Goal: Find specific page/section: Find specific page/section

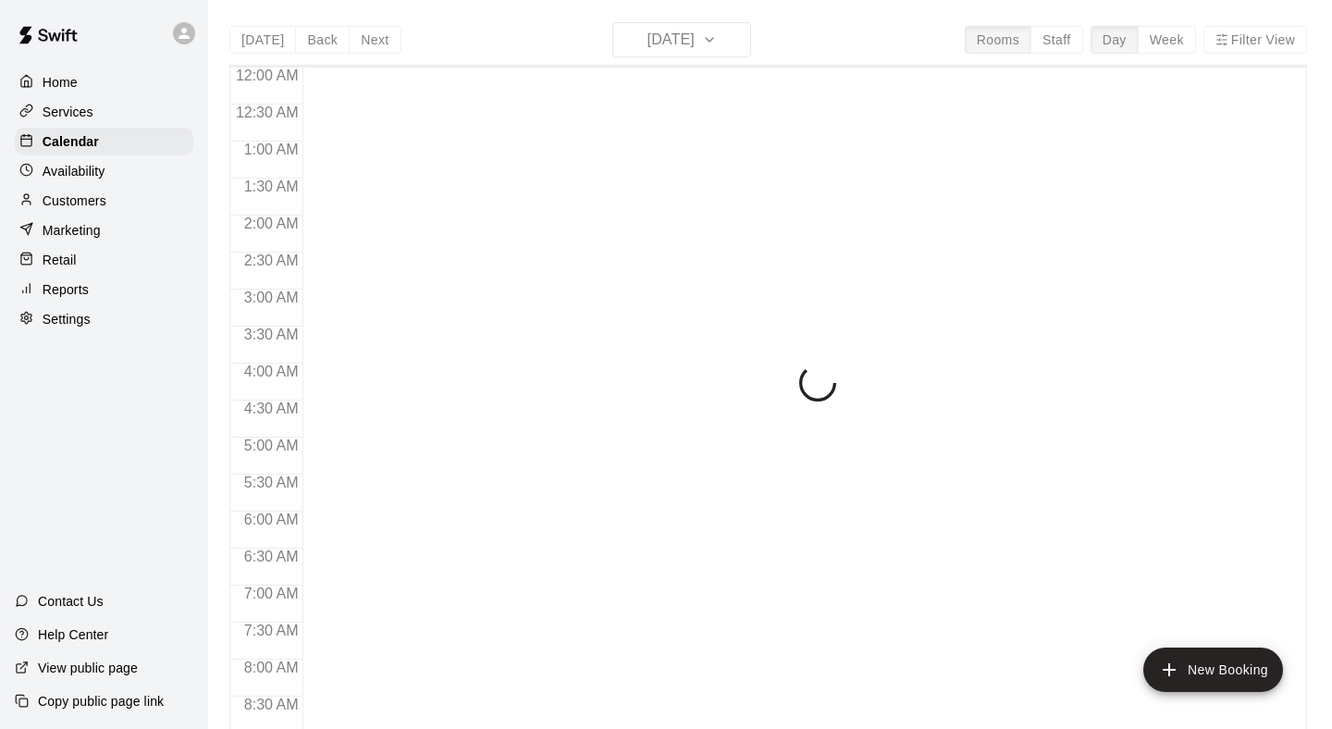
scroll to position [1094, 0]
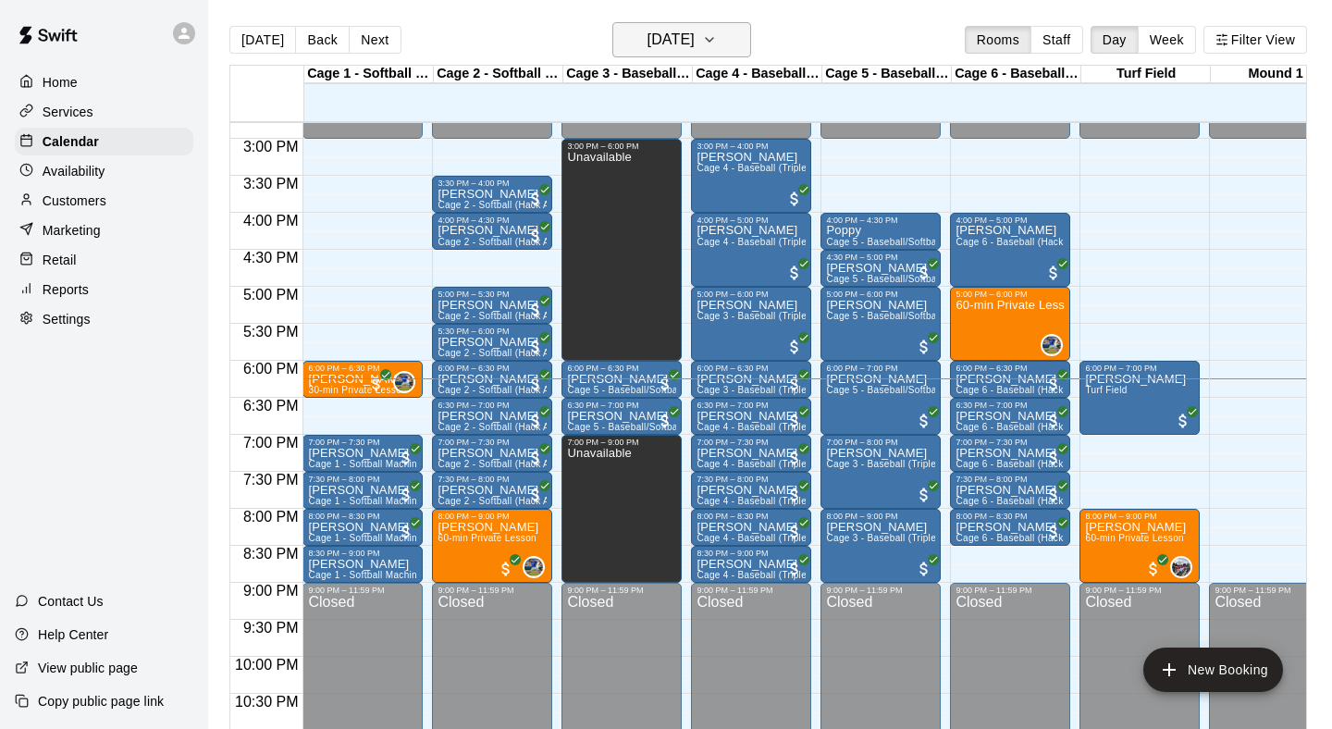
click at [717, 36] on icon "button" at bounding box center [709, 40] width 15 height 22
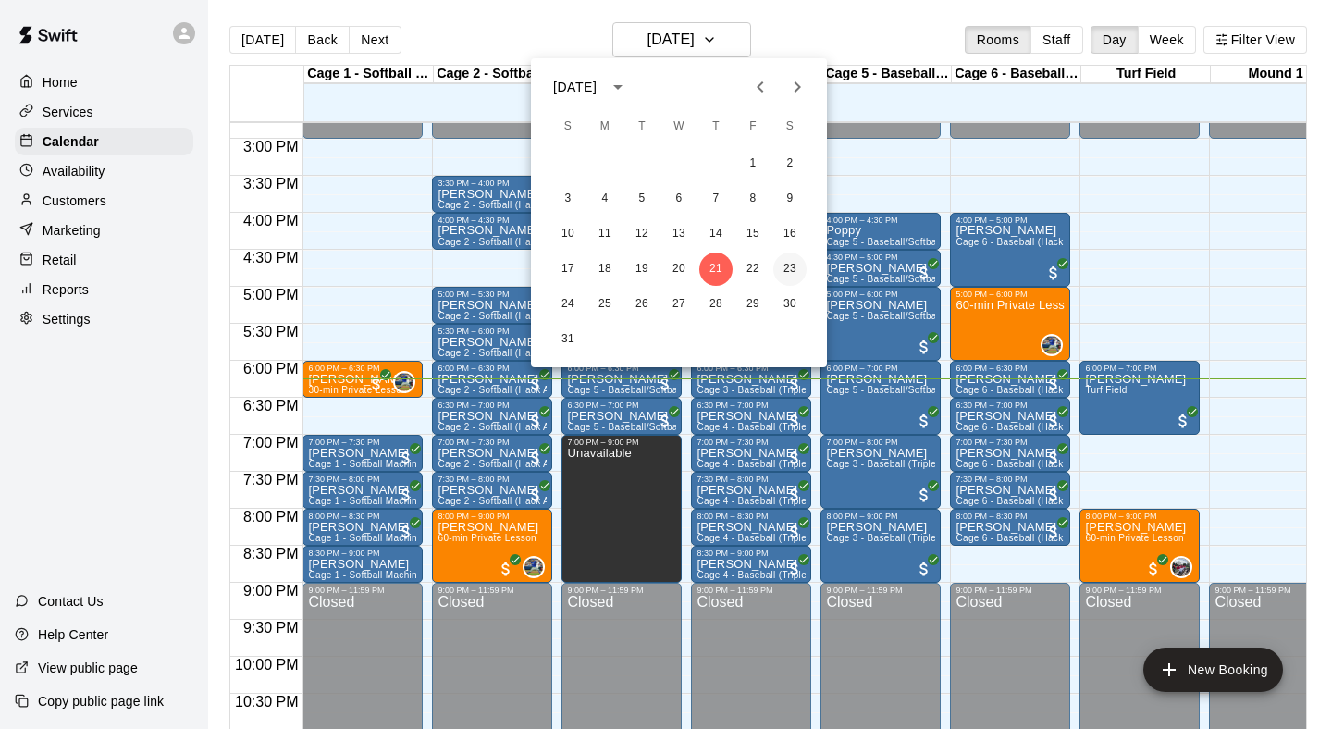
click at [788, 271] on button "23" at bounding box center [789, 269] width 33 height 33
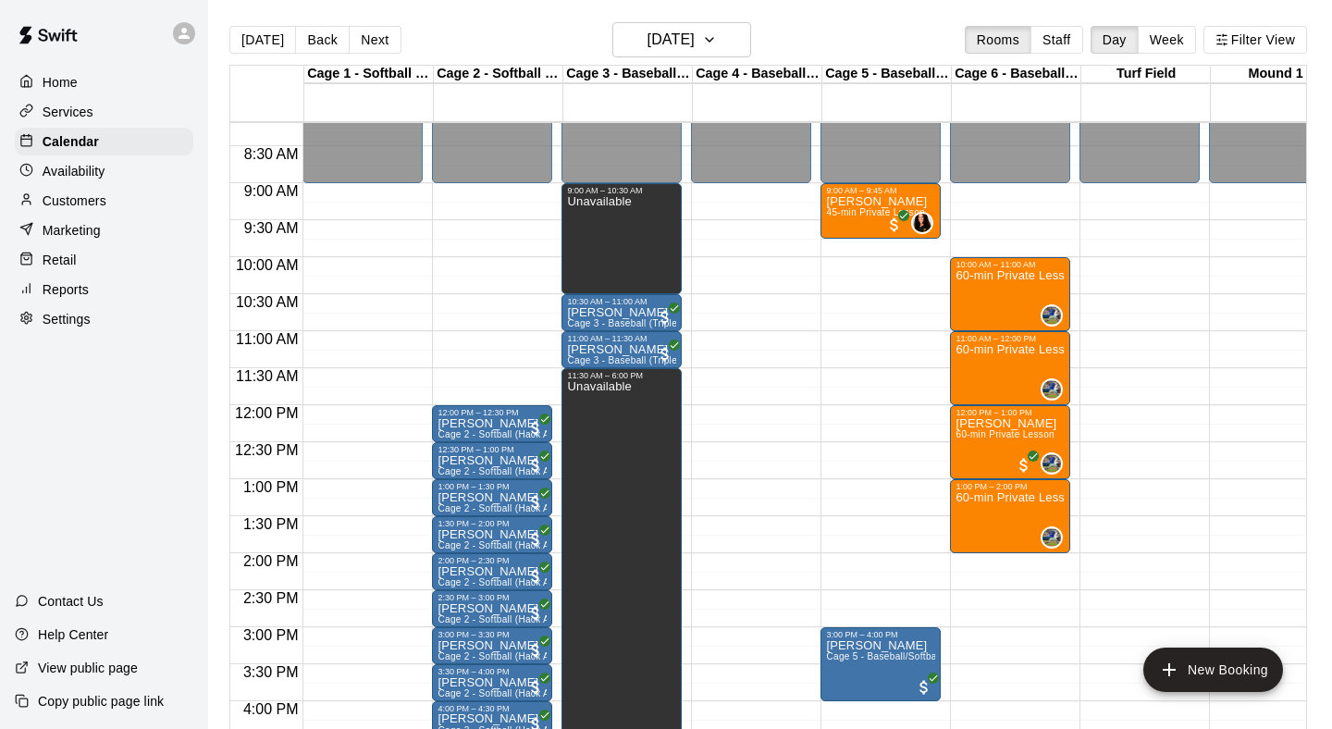
scroll to position [598, 0]
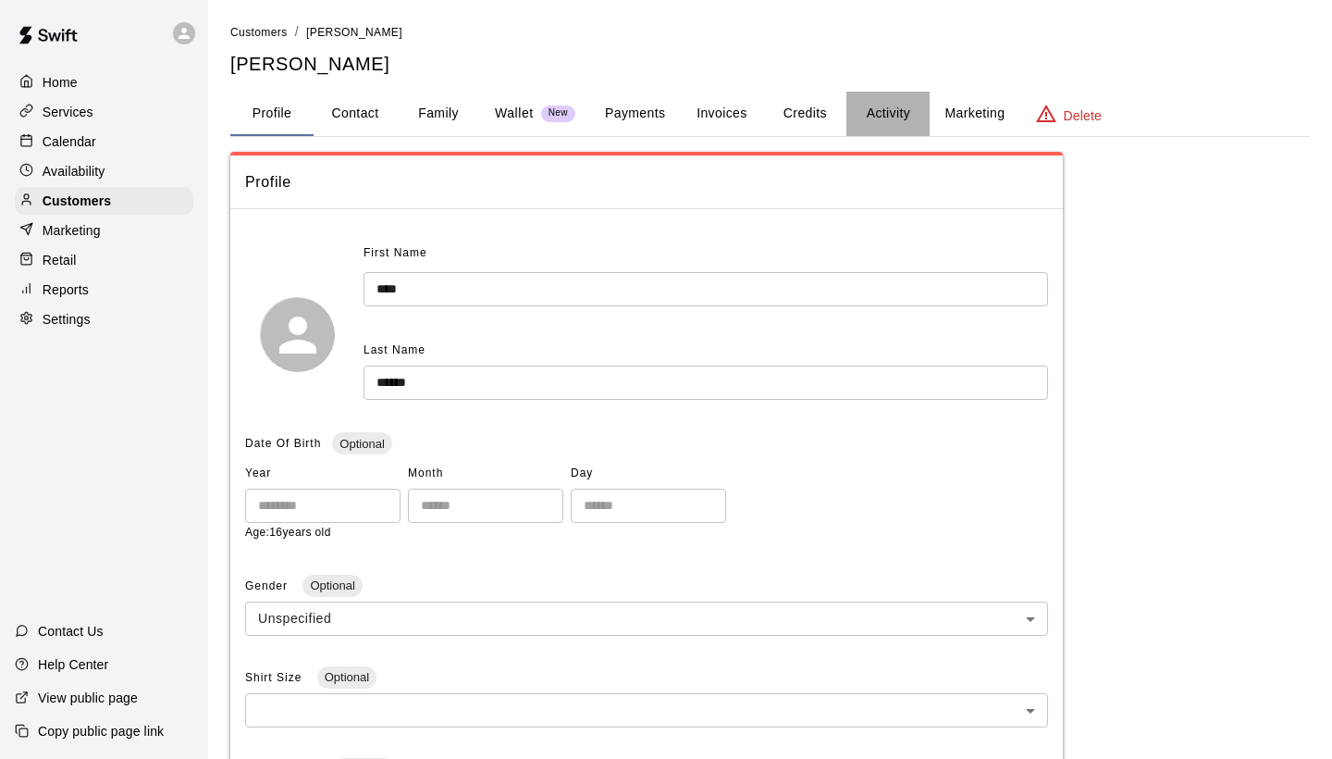
click at [873, 121] on button "Activity" at bounding box center [888, 114] width 83 height 44
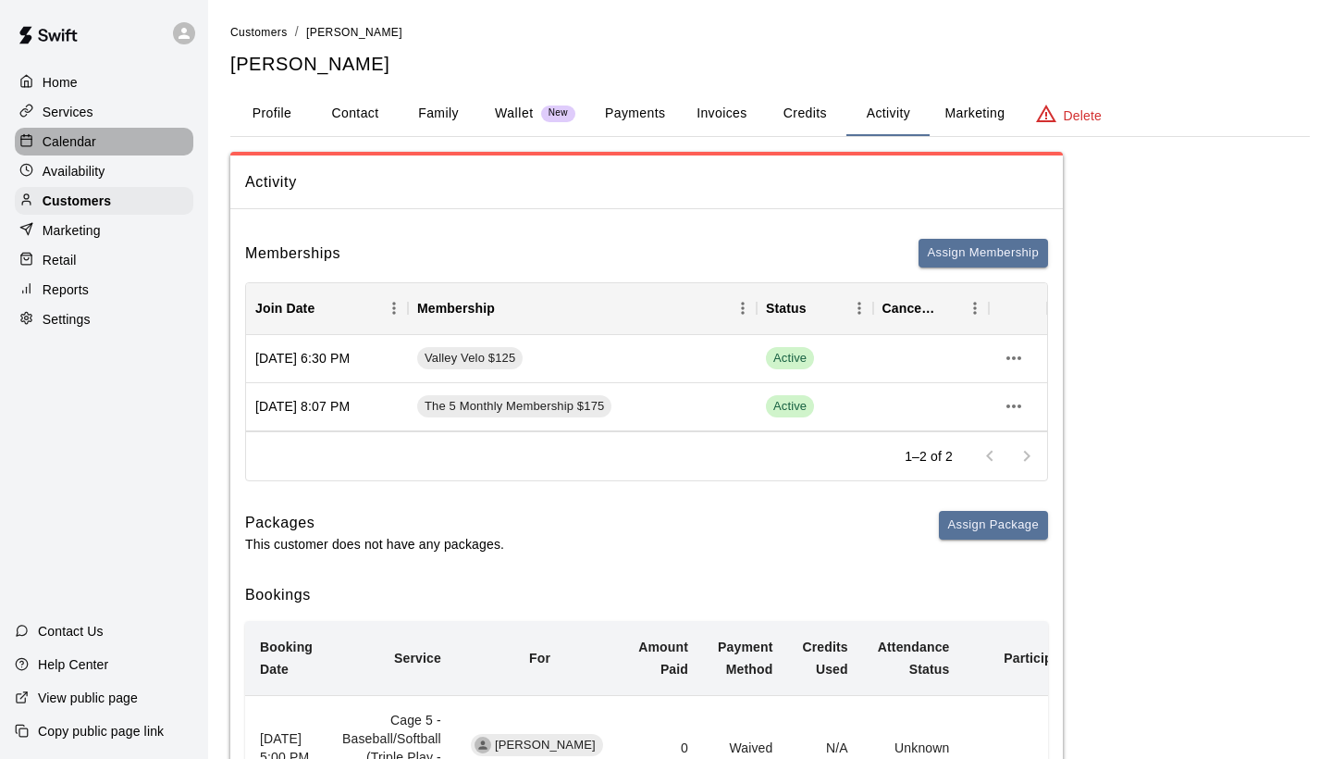
click at [81, 134] on p "Calendar" at bounding box center [70, 141] width 54 height 19
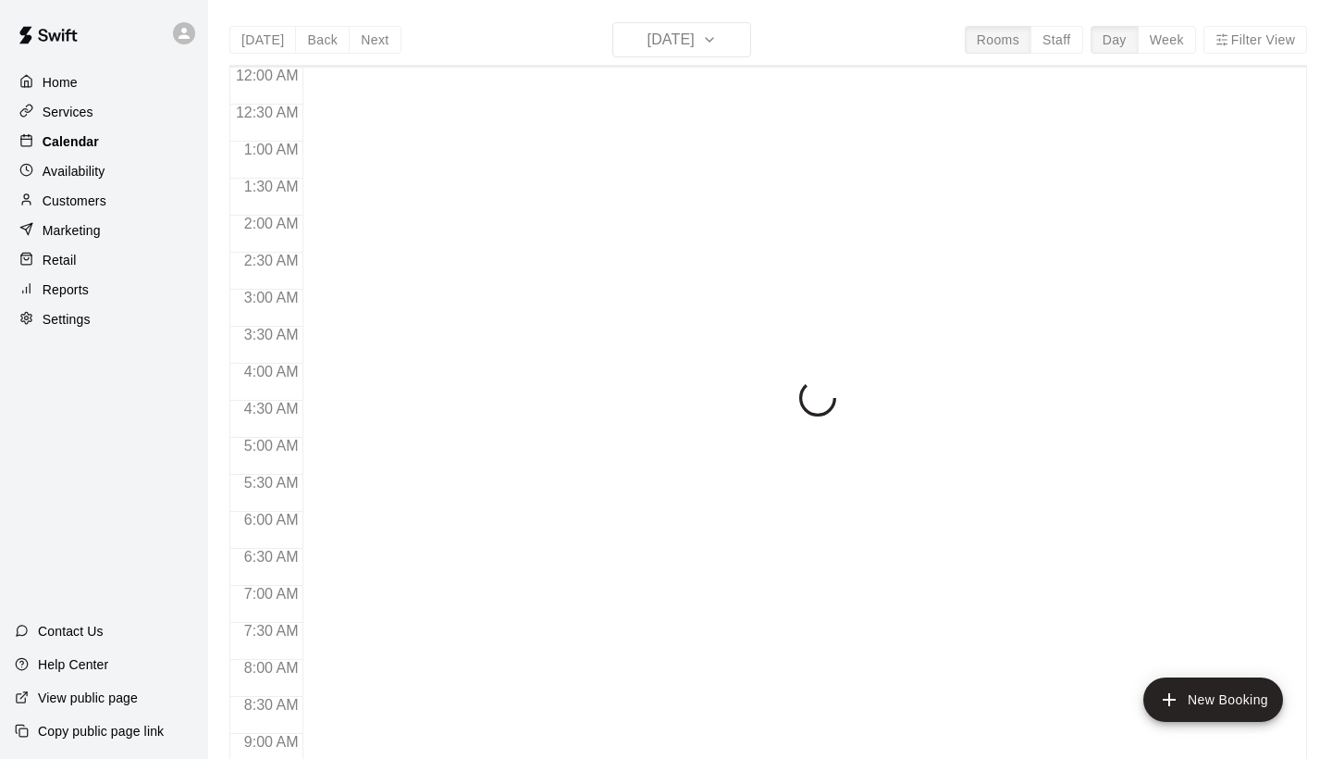
scroll to position [1065, 0]
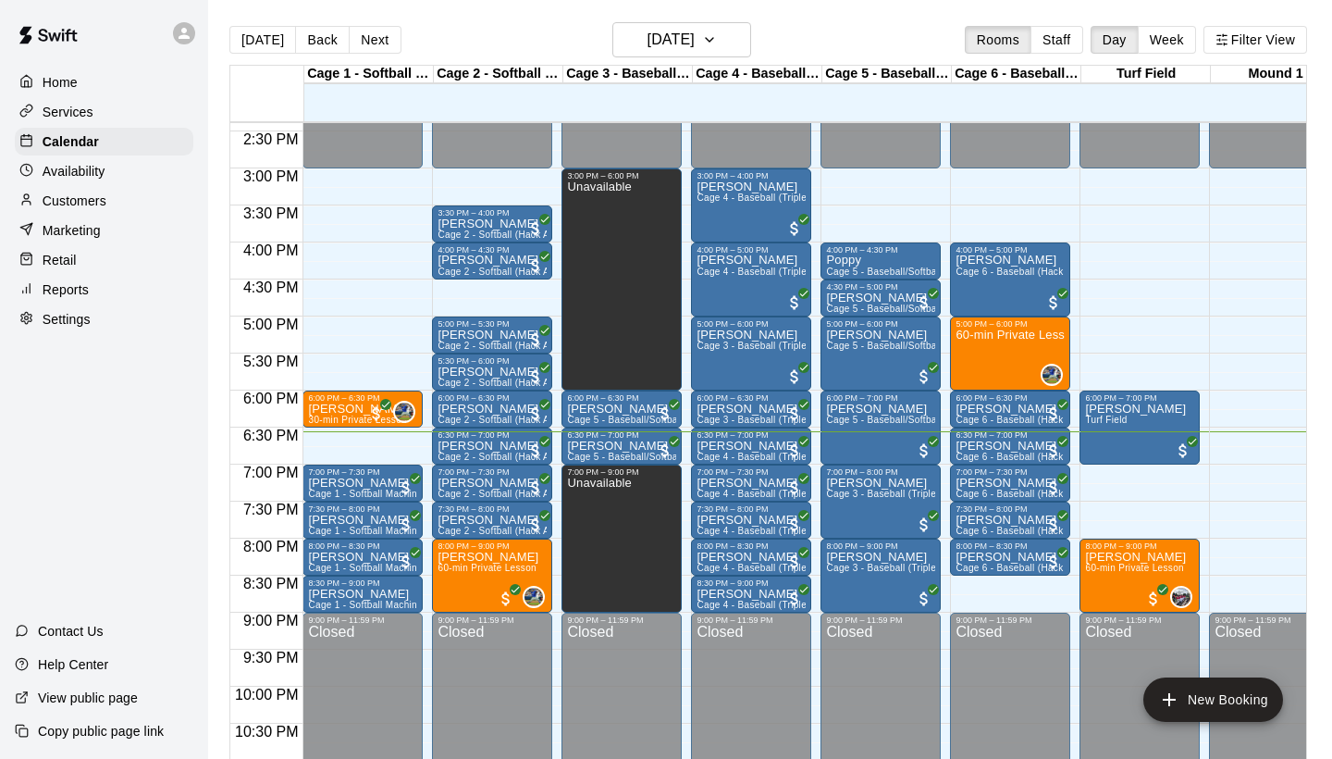
click at [947, 464] on div at bounding box center [886, 455] width 129 height 19
click at [86, 199] on p "Customers" at bounding box center [75, 201] width 64 height 19
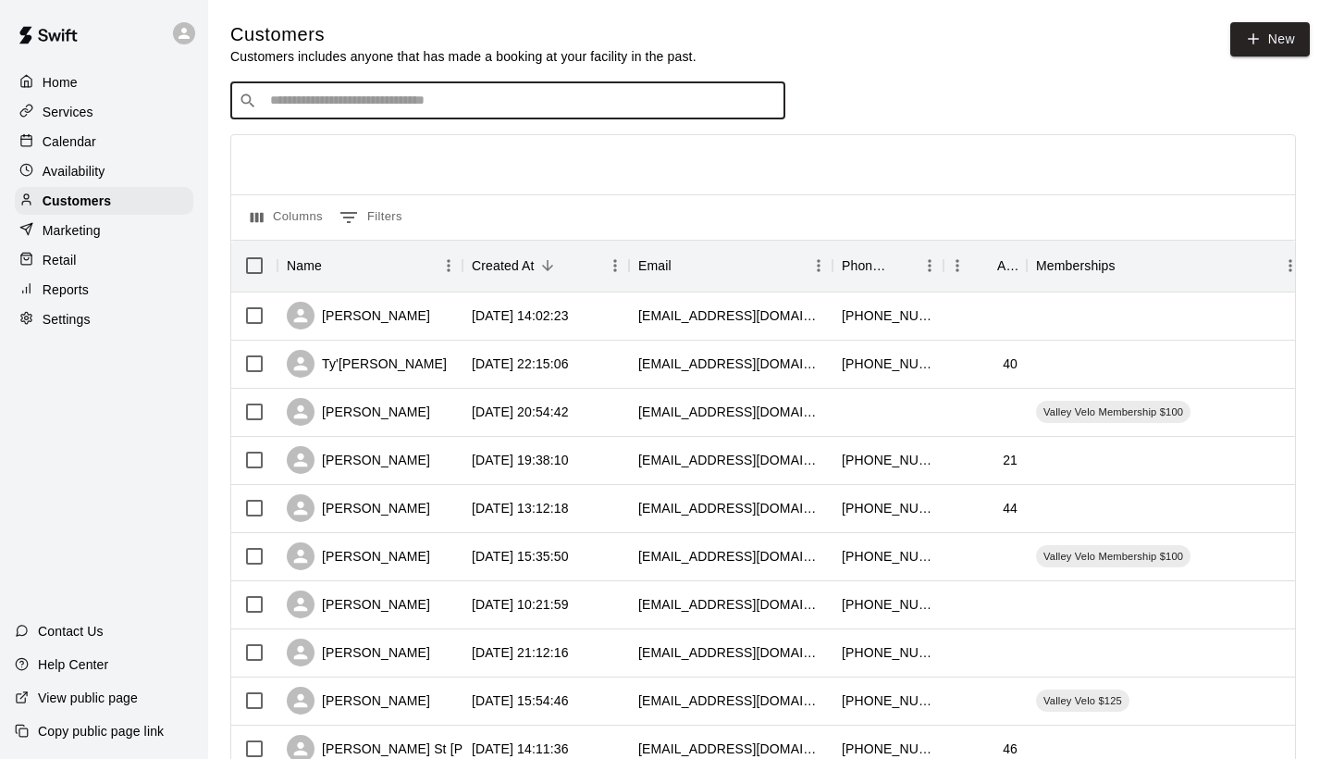
click at [331, 109] on input "Search customers by name or email" at bounding box center [521, 101] width 513 height 19
type input "******"
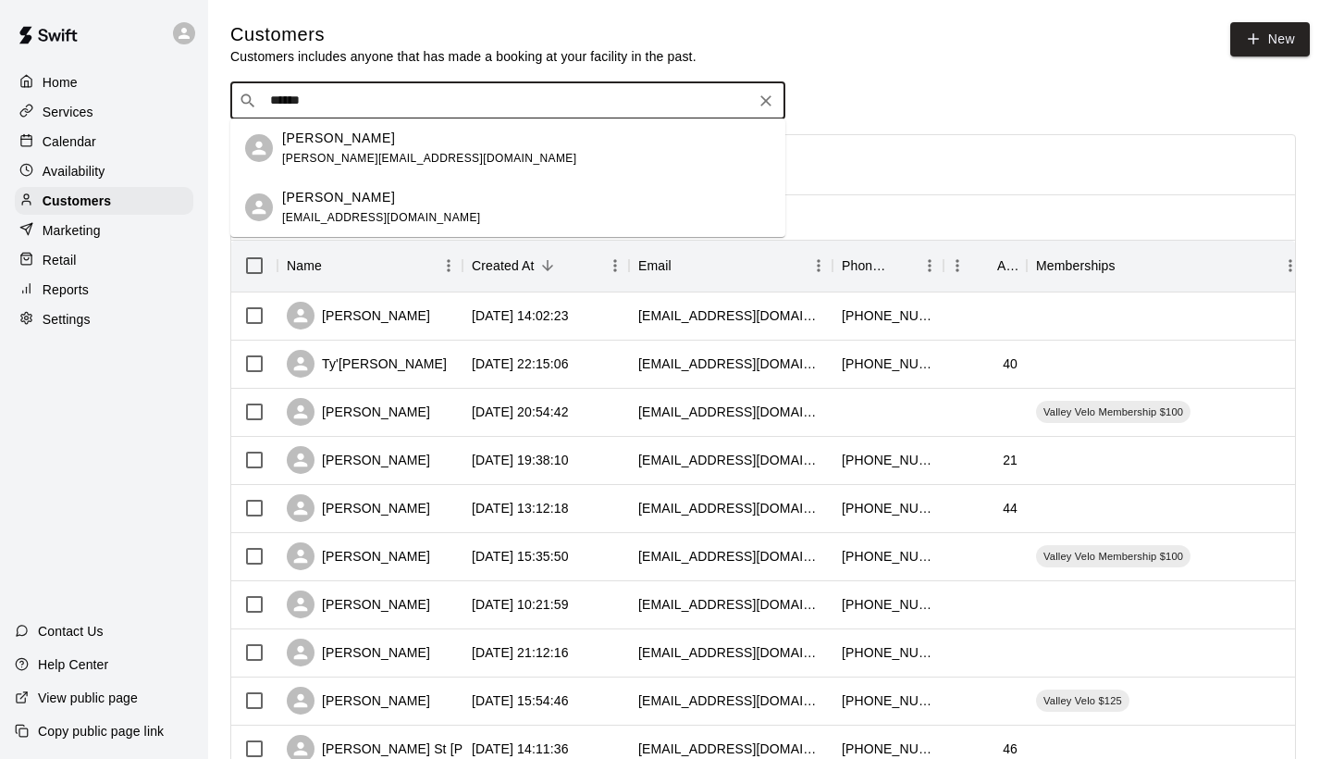
click at [278, 196] on div "[PERSON_NAME] [EMAIL_ADDRESS][DOMAIN_NAME]" at bounding box center [507, 207] width 555 height 59
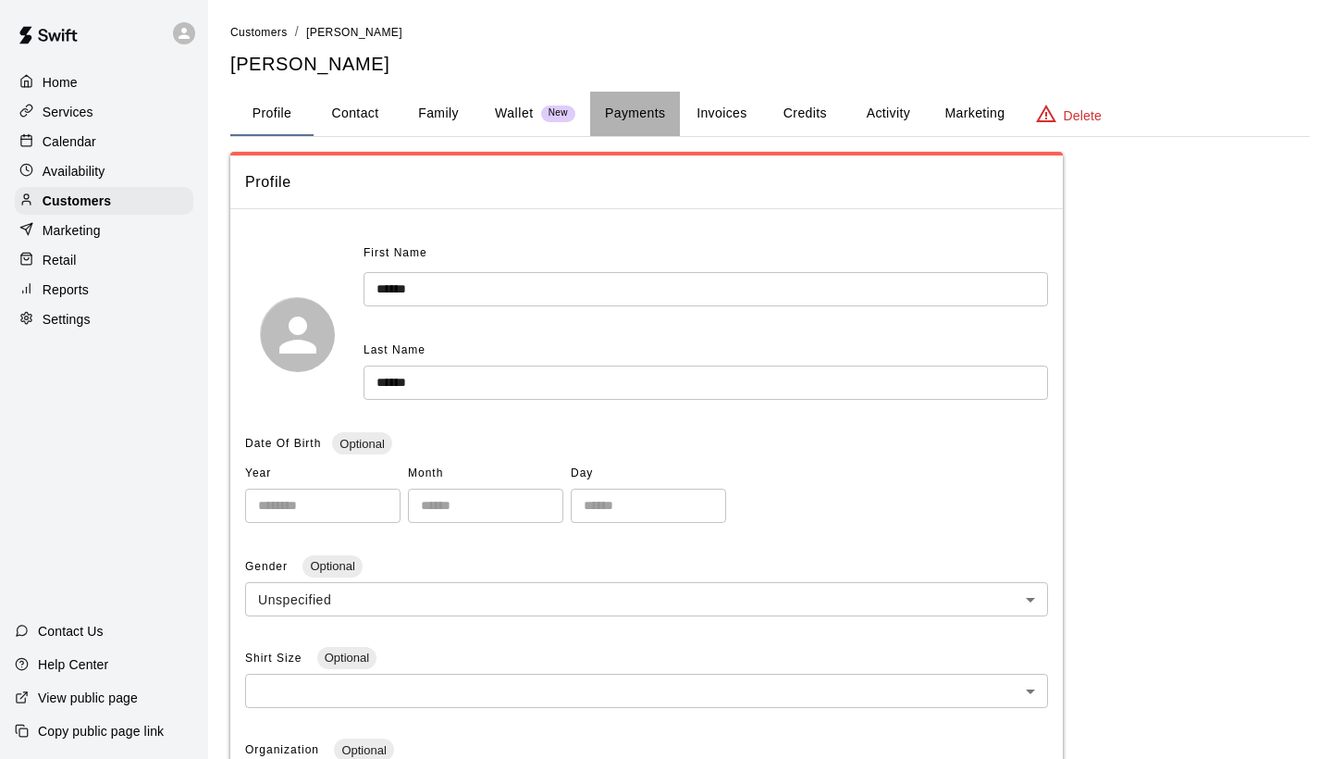
click at [620, 108] on button "Payments" at bounding box center [635, 114] width 90 height 44
